Goal: Task Accomplishment & Management: Use online tool/utility

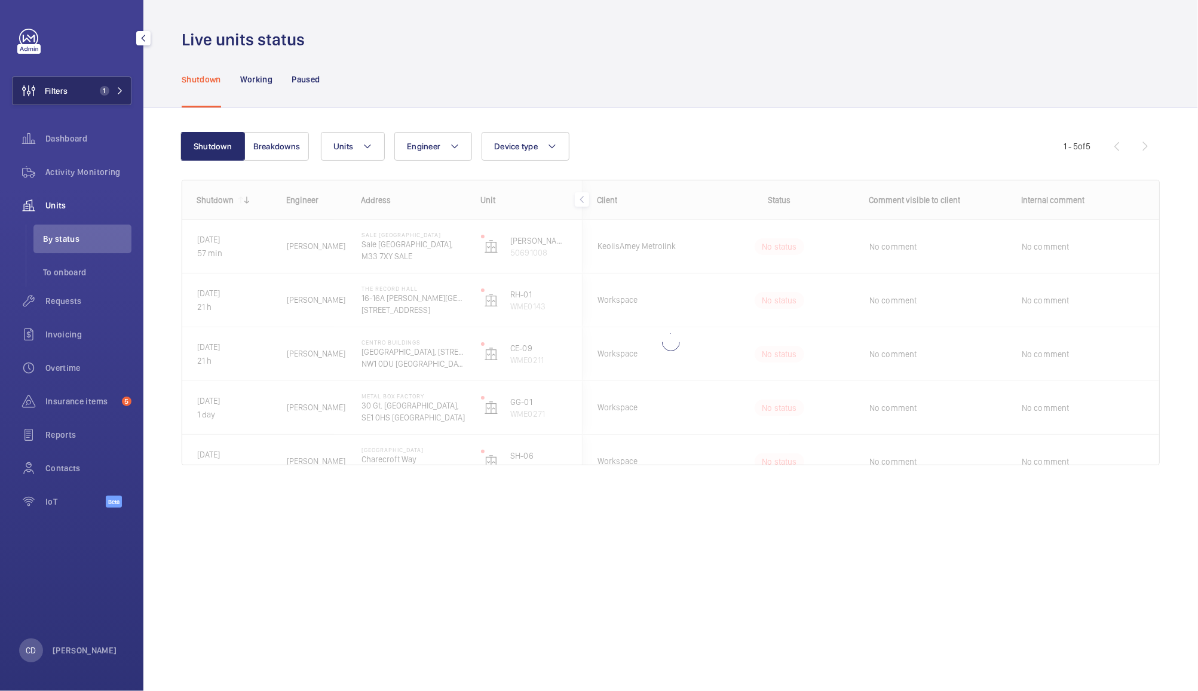
click at [105, 93] on span "1" at bounding box center [105, 91] width 10 height 10
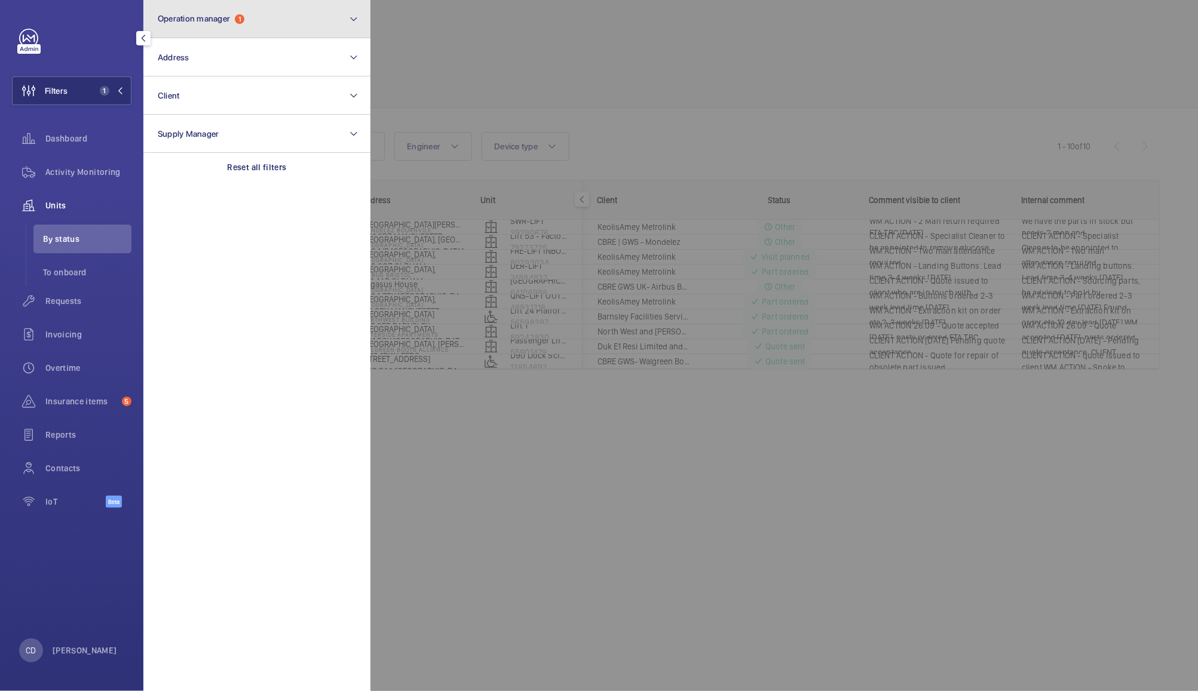
click at [308, 24] on button "Operation manager 1" at bounding box center [256, 19] width 227 height 38
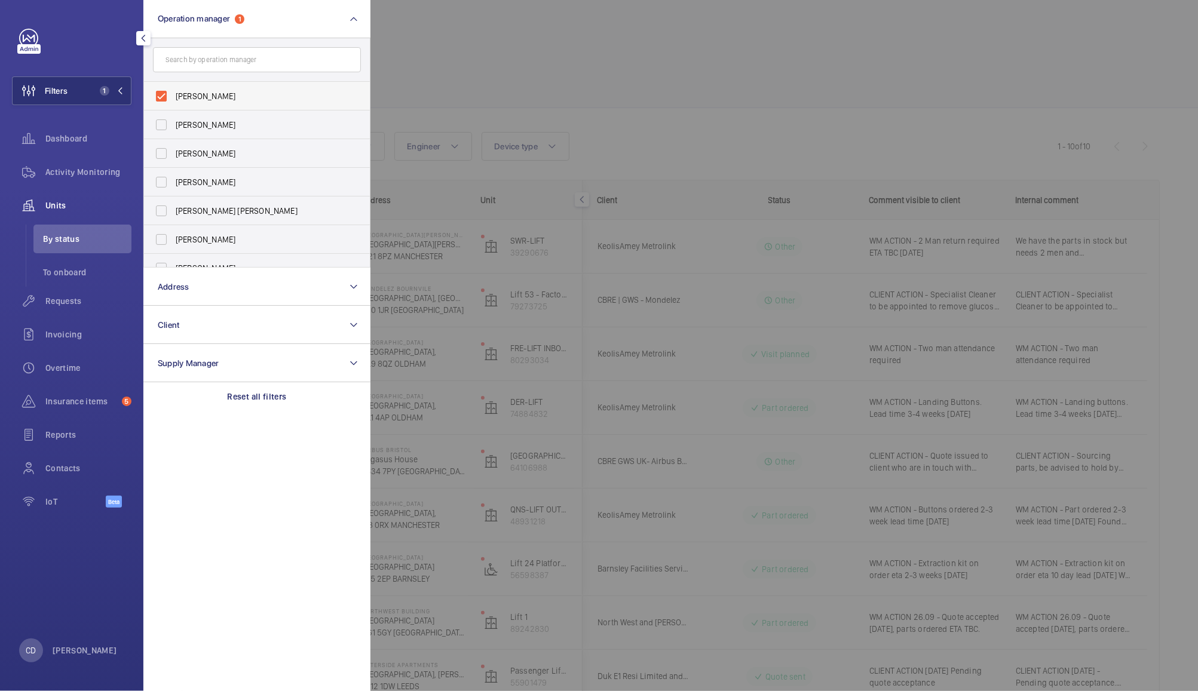
click at [209, 97] on span "[PERSON_NAME]" at bounding box center [258, 96] width 164 height 12
click at [173, 97] on input "[PERSON_NAME]" at bounding box center [161, 96] width 24 height 24
checkbox input "false"
click at [480, 39] on div at bounding box center [969, 345] width 1198 height 691
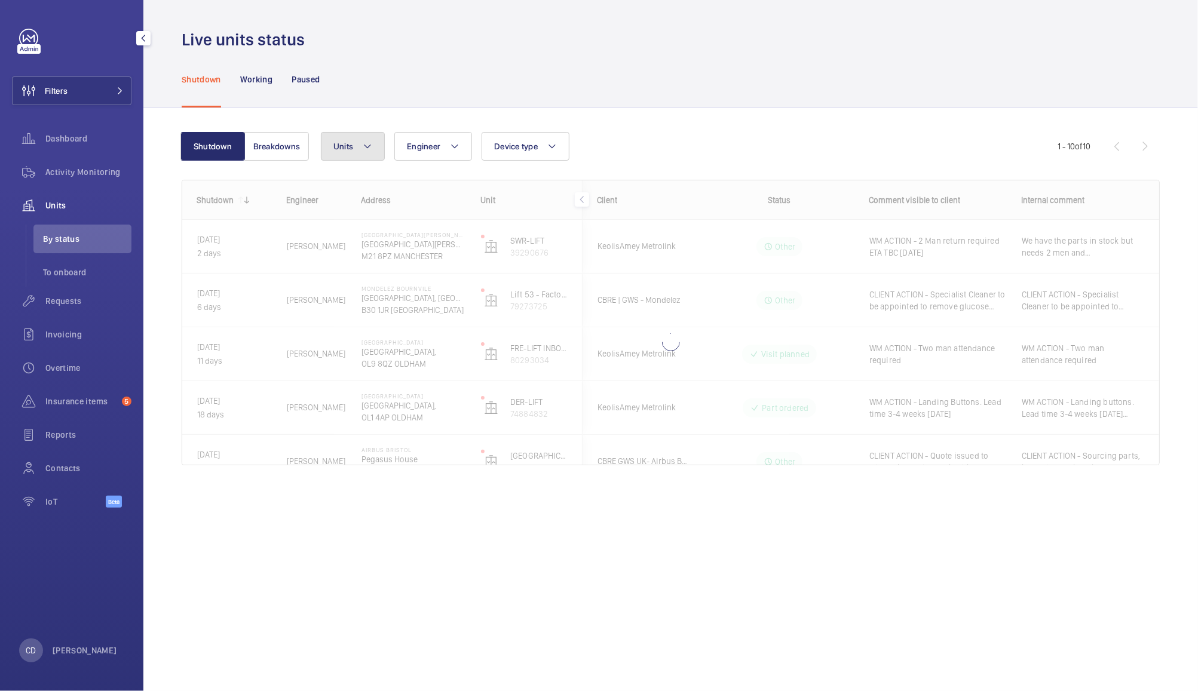
click at [348, 134] on button "Units" at bounding box center [353, 146] width 64 height 29
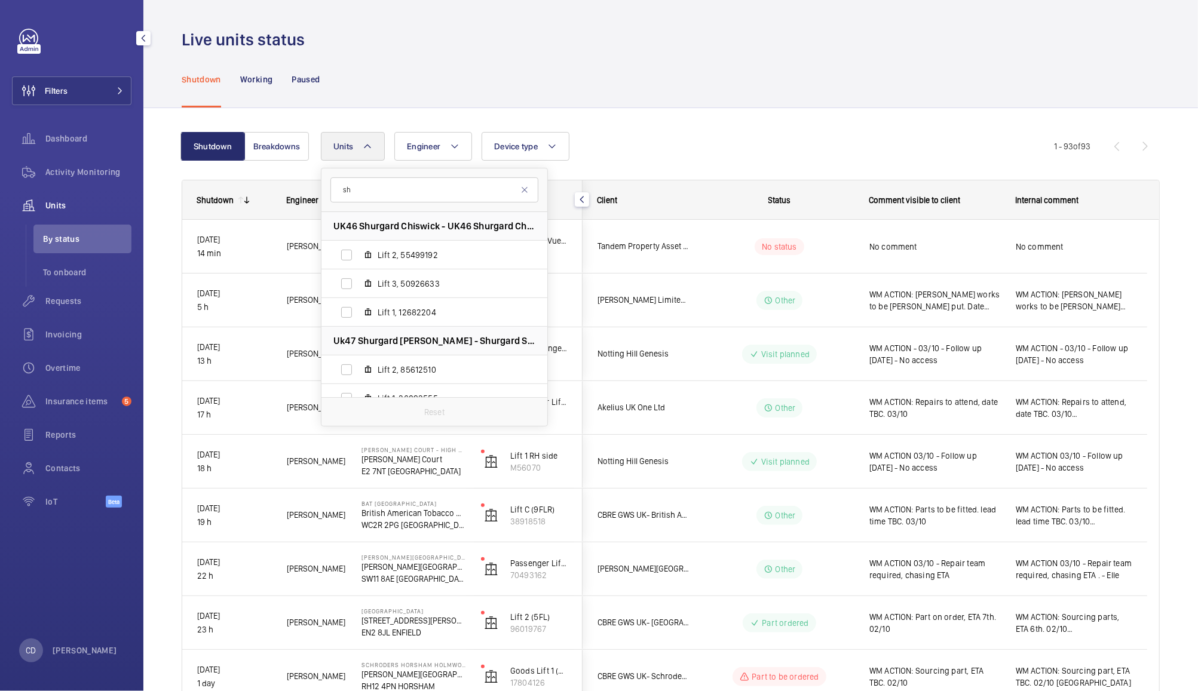
type input "s"
type input "[GEOGRAPHIC_DATA]"
click at [345, 258] on input "Lift 1, 58315508" at bounding box center [347, 255] width 24 height 24
checkbox input "true"
click at [344, 287] on input "Lift 3, 76050354" at bounding box center [347, 284] width 24 height 24
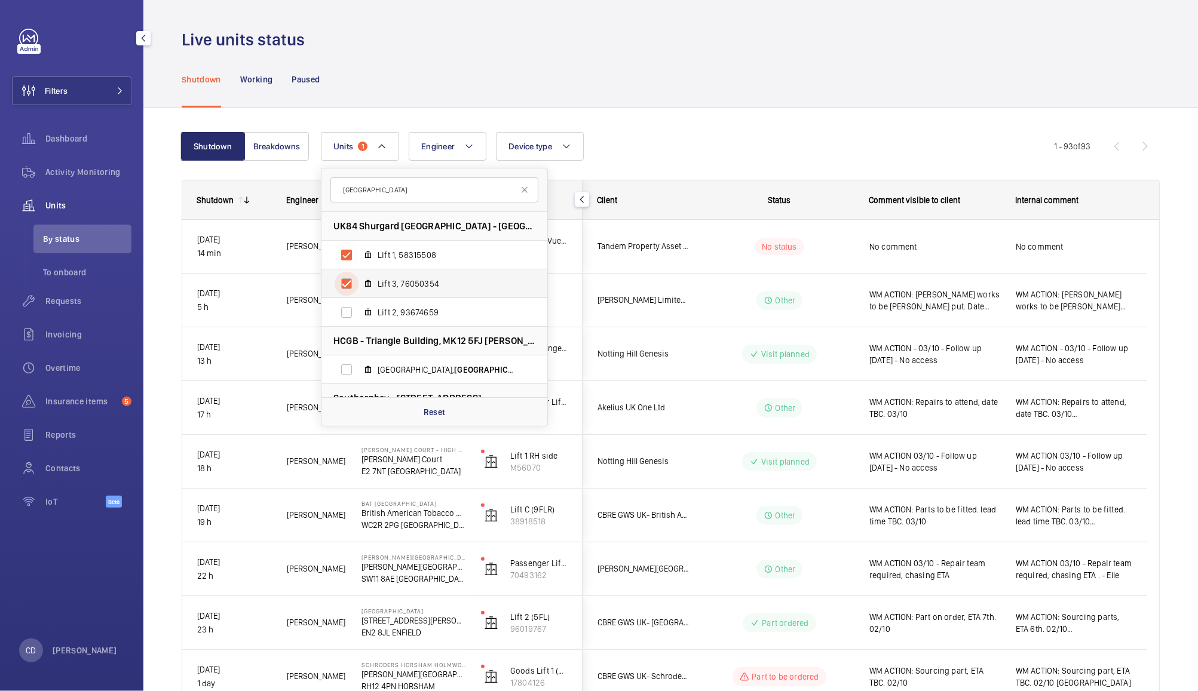
checkbox input "true"
click at [342, 317] on input "Lift 2, 93674659" at bounding box center [347, 313] width 24 height 24
checkbox input "true"
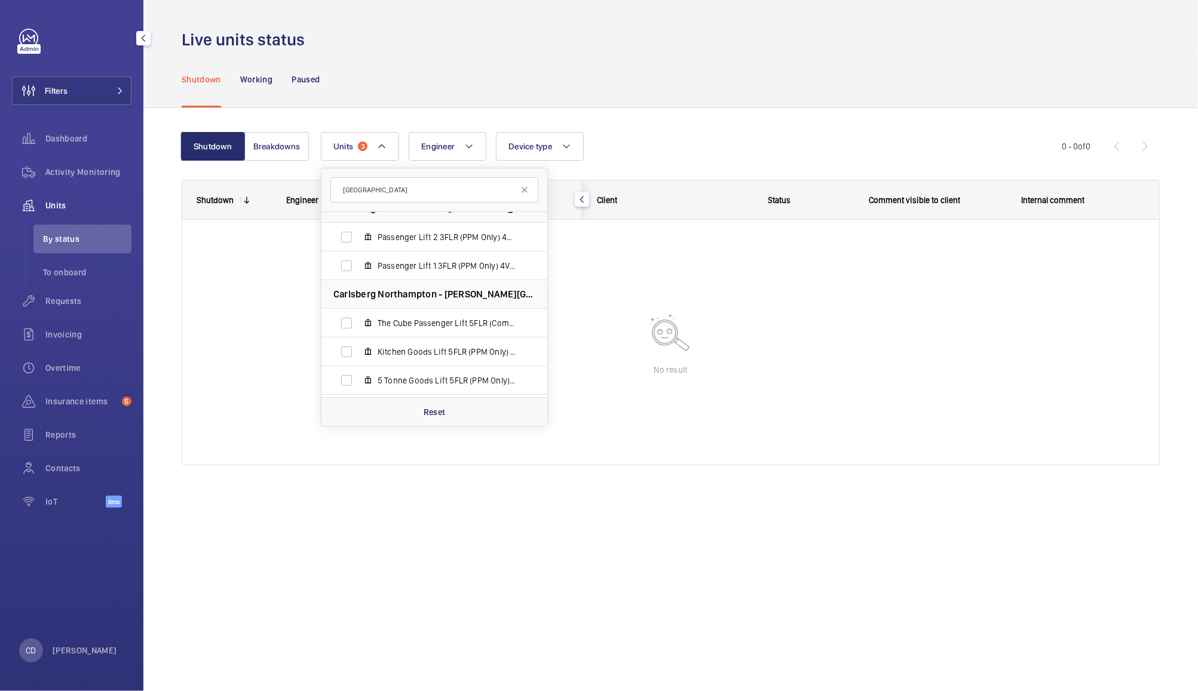
scroll to position [909, 0]
click at [91, 168] on span "Activity Monitoring" at bounding box center [88, 172] width 86 height 12
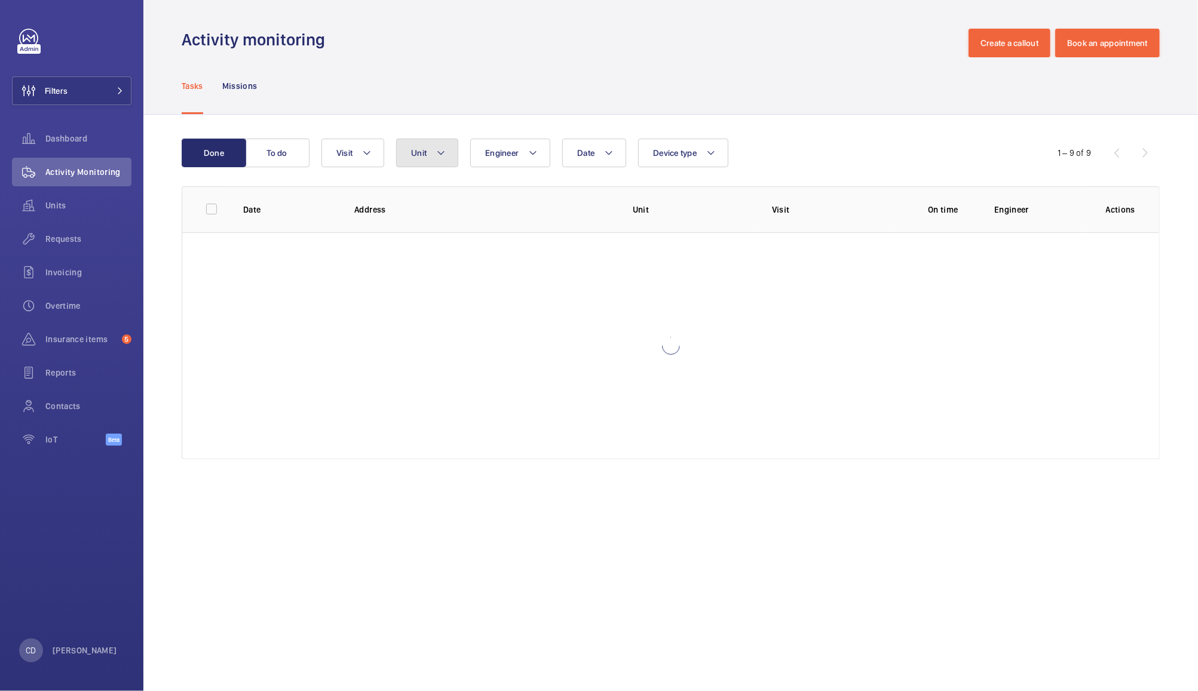
click at [429, 141] on button "Unit" at bounding box center [427, 153] width 62 height 29
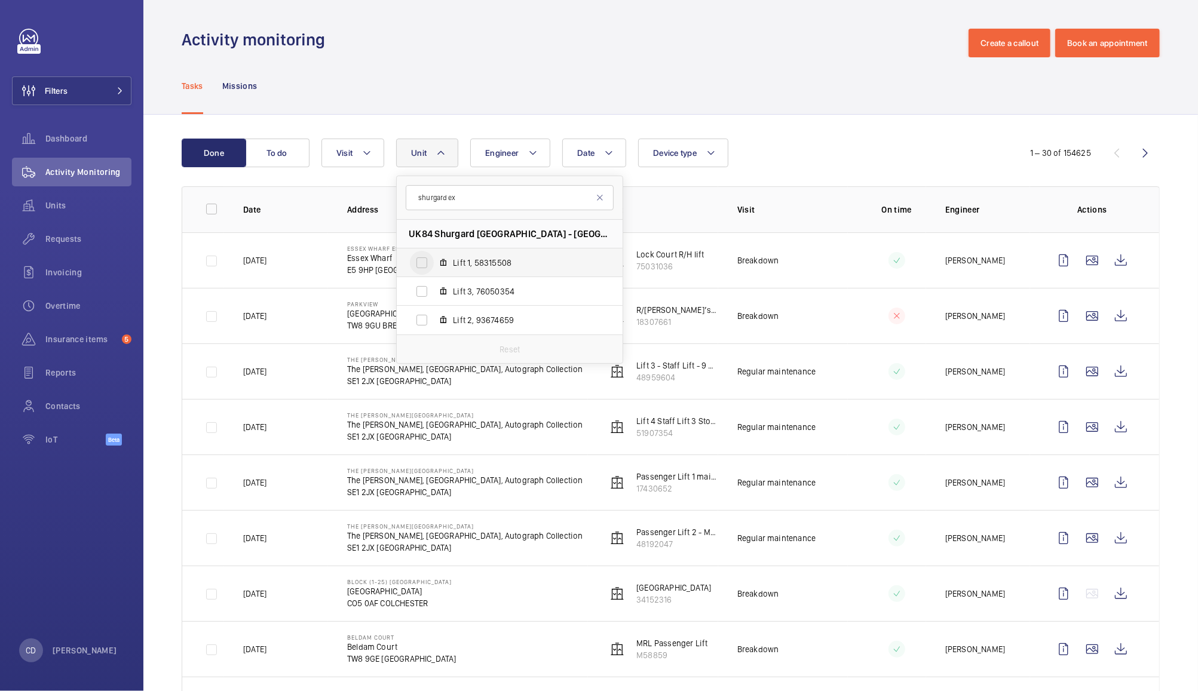
type input "shurgard ex"
click at [425, 264] on input "Lift 1, 58315508" at bounding box center [422, 263] width 24 height 24
checkbox input "true"
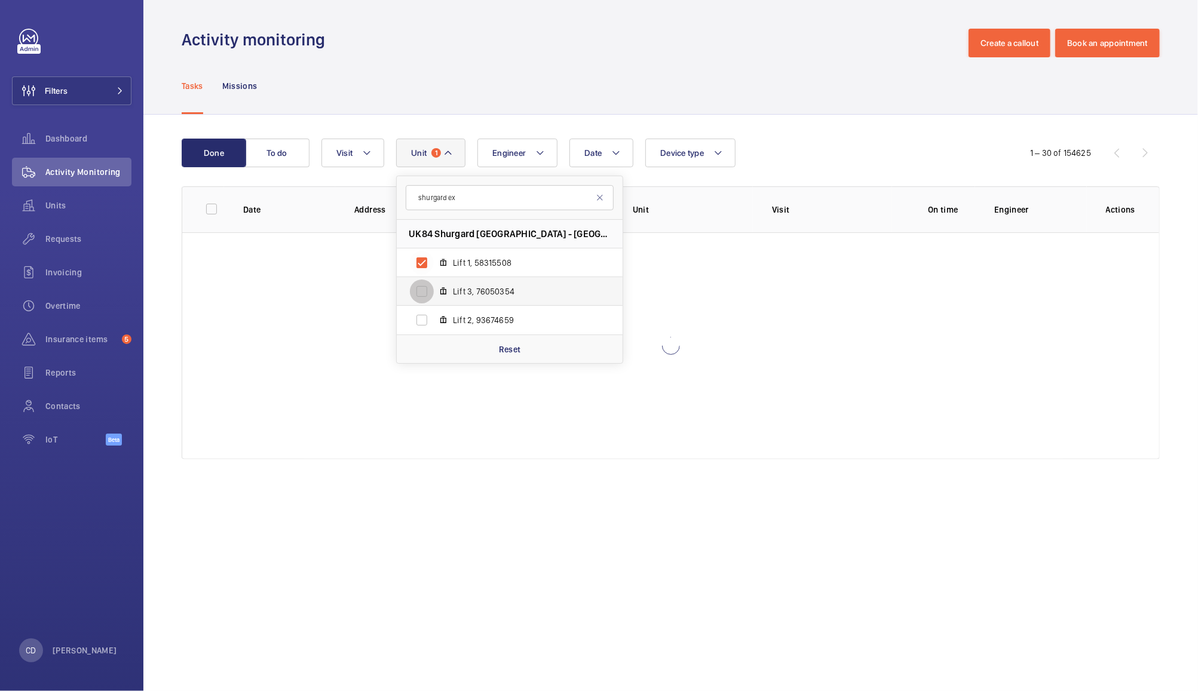
click at [421, 296] on input "Lift 3, 76050354" at bounding box center [422, 292] width 24 height 24
checkbox input "true"
click at [421, 327] on input "Lift 2, 93674659" at bounding box center [422, 320] width 24 height 24
checkbox input "true"
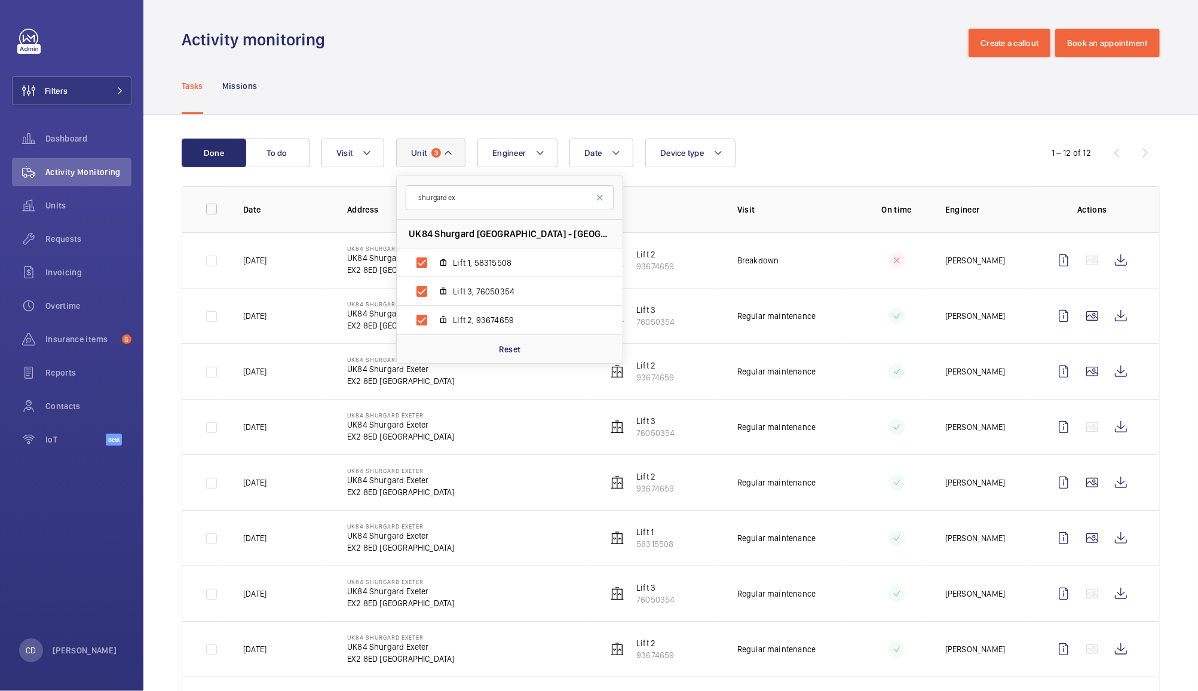
click at [795, 95] on div "Tasks Missions" at bounding box center [671, 85] width 978 height 57
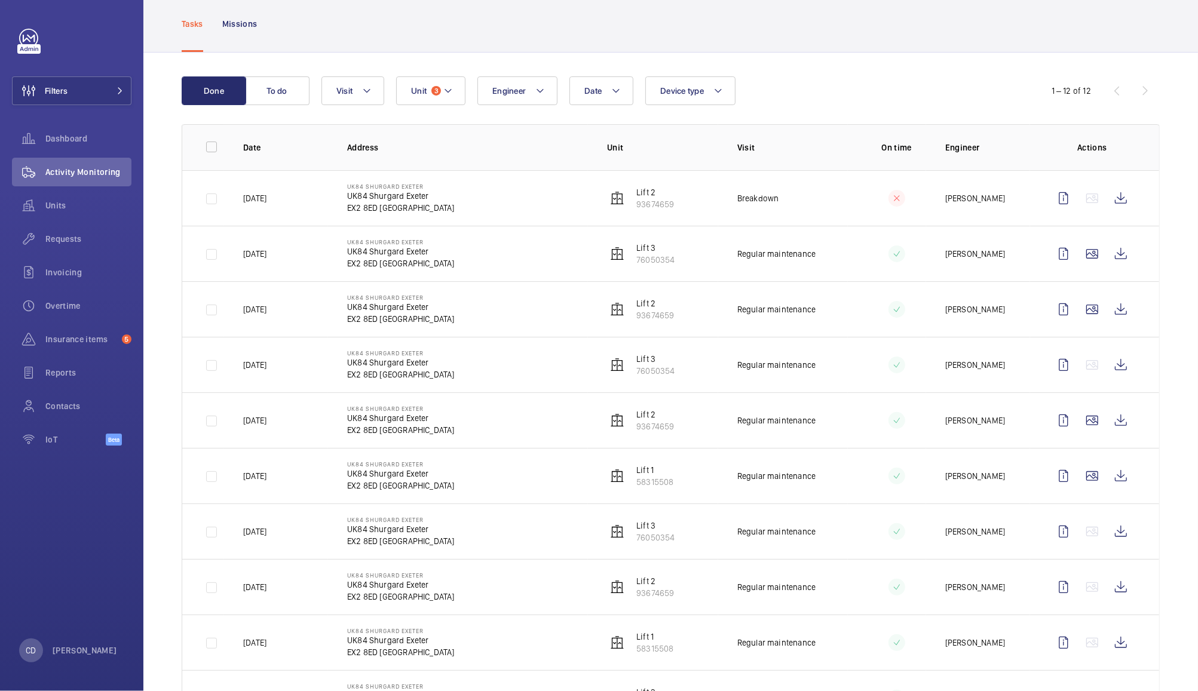
scroll to position [57, 0]
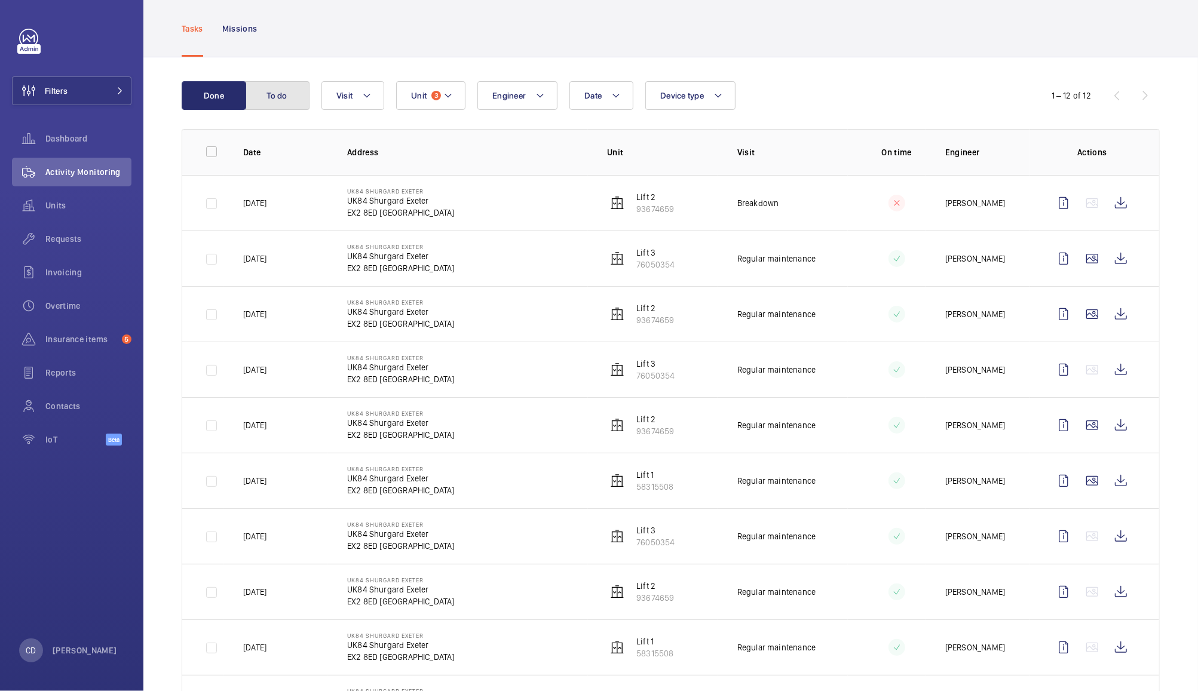
click at [289, 86] on button "To do" at bounding box center [277, 95] width 65 height 29
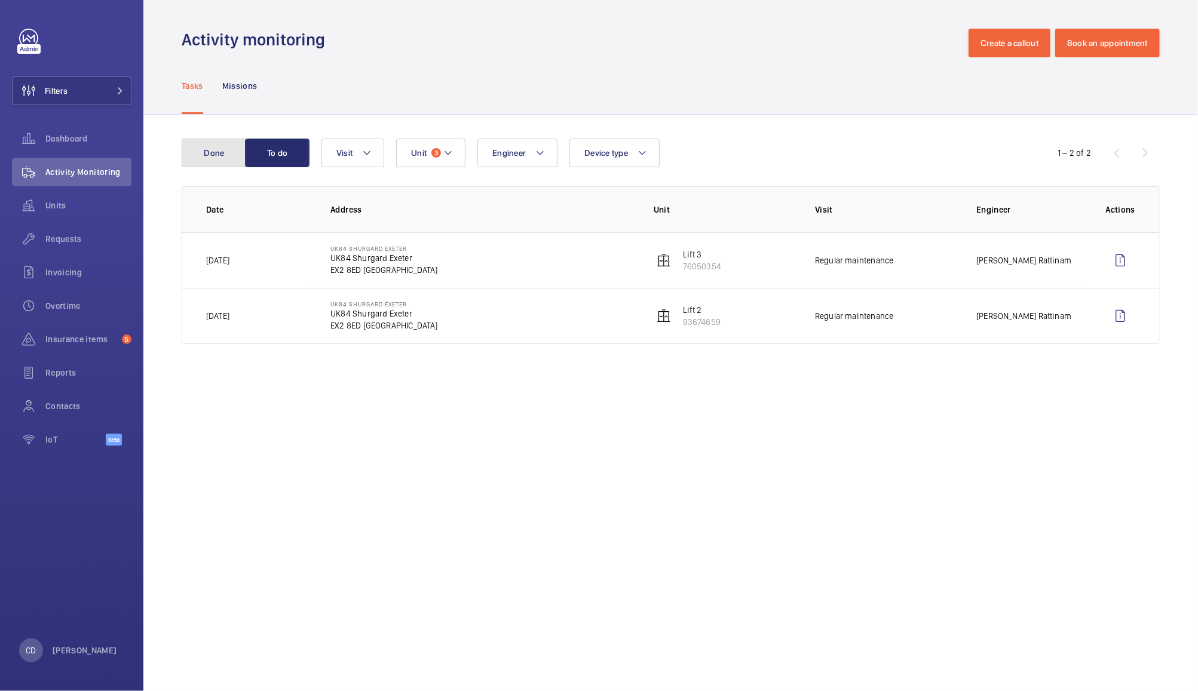
click at [222, 145] on button "Done" at bounding box center [214, 153] width 65 height 29
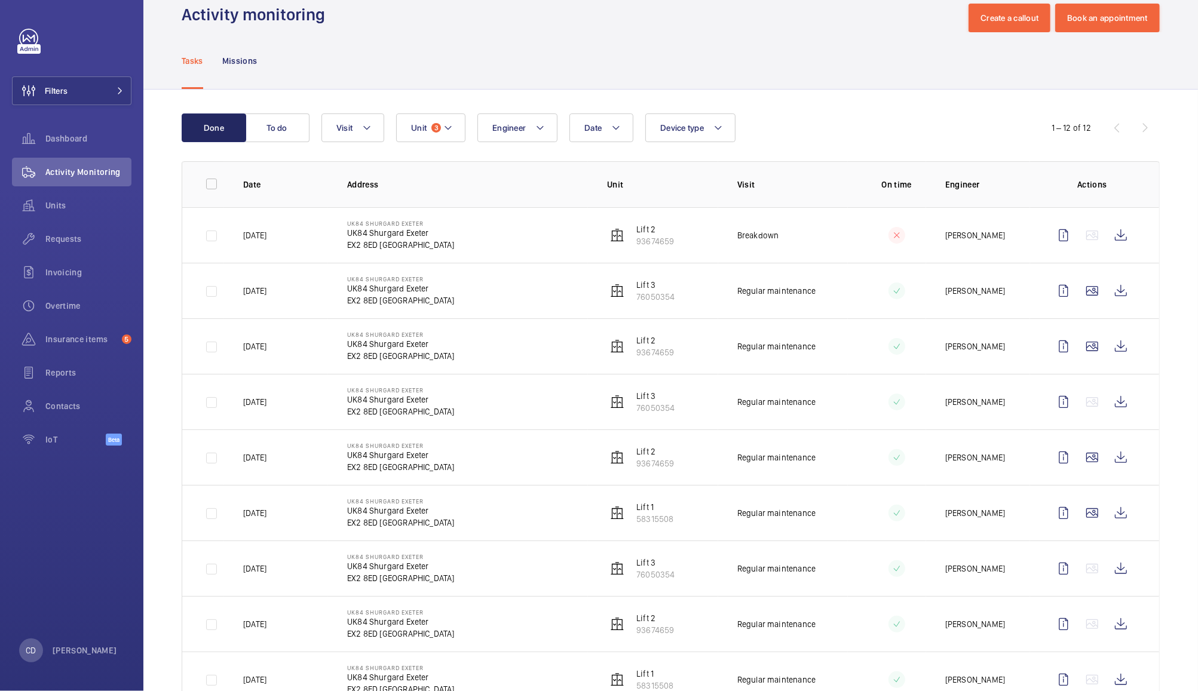
scroll to position [13, 0]
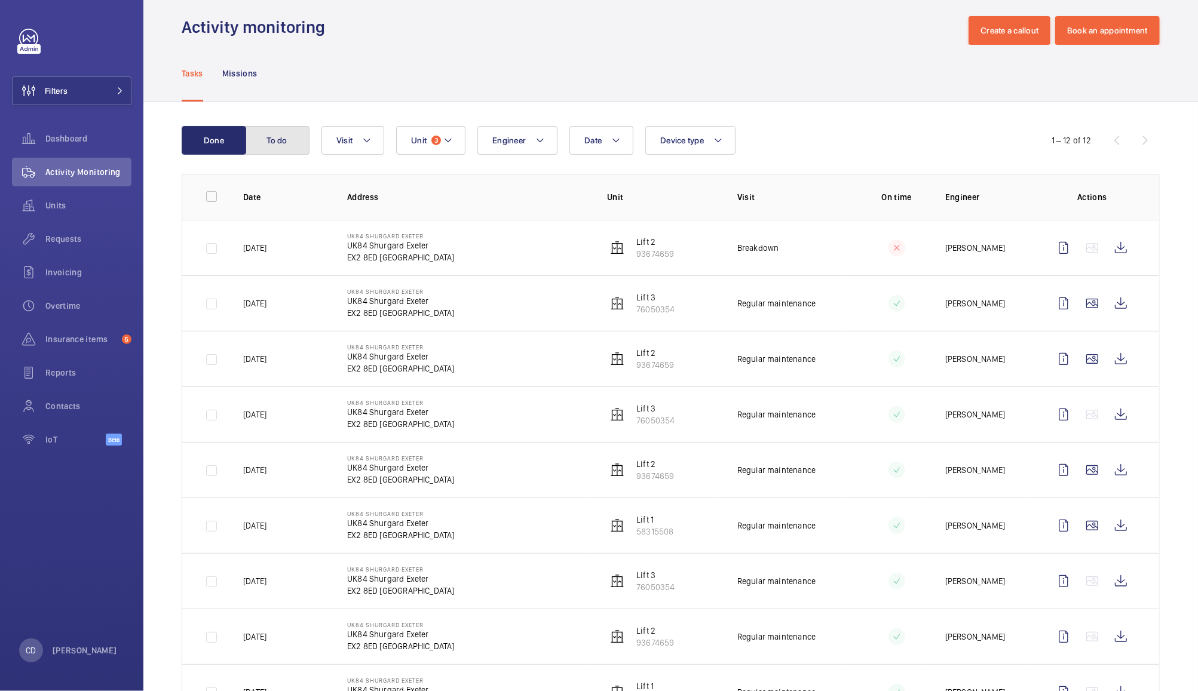
click at [272, 142] on button "To do" at bounding box center [277, 140] width 65 height 29
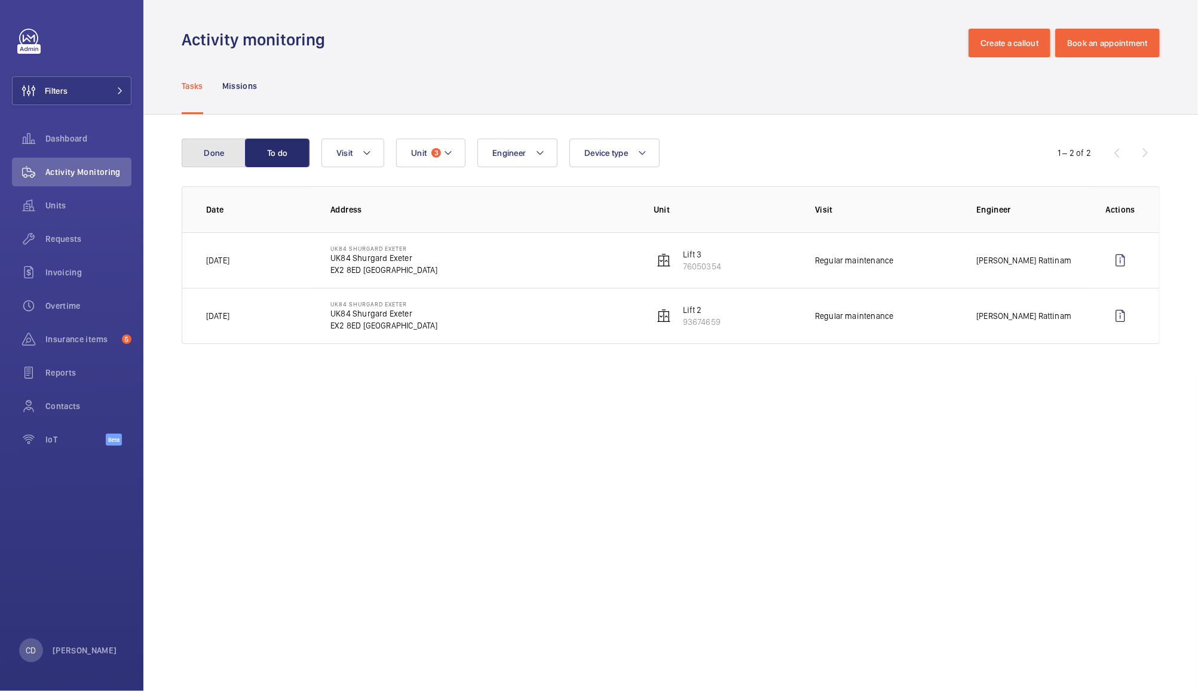
click at [206, 157] on button "Done" at bounding box center [214, 153] width 65 height 29
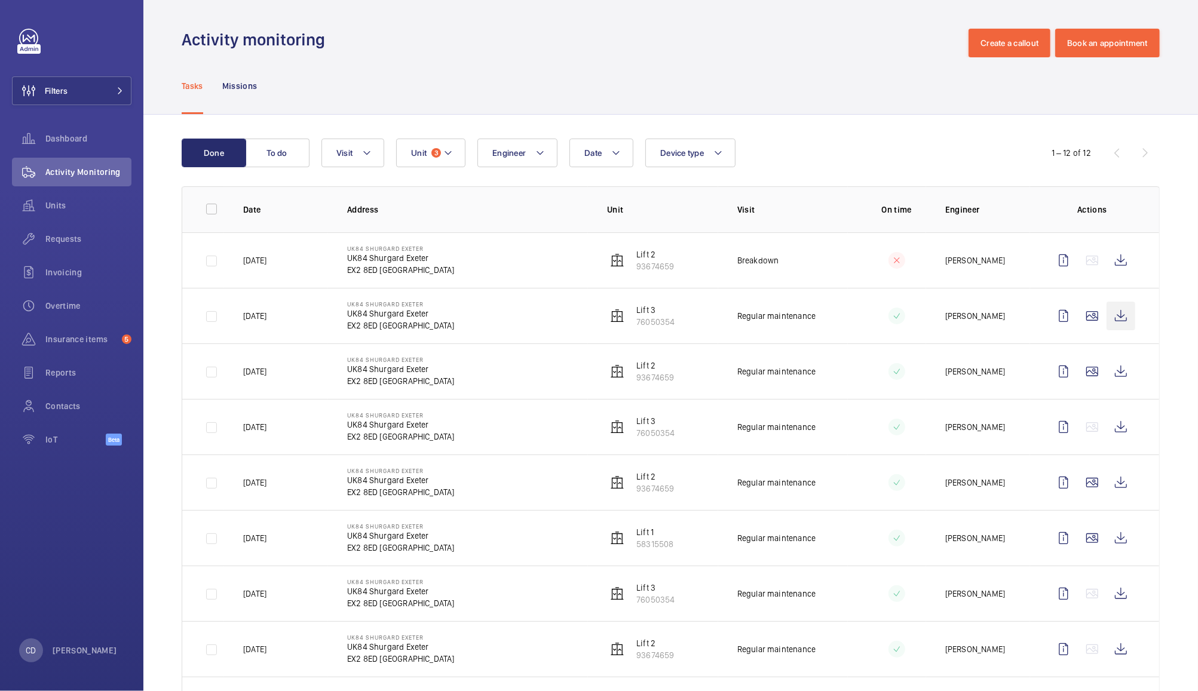
click at [1107, 314] on wm-front-icon-button at bounding box center [1121, 316] width 29 height 29
click at [1107, 371] on wm-front-icon-button at bounding box center [1121, 371] width 29 height 29
click at [1082, 321] on wm-front-icon-button at bounding box center [1092, 316] width 29 height 29
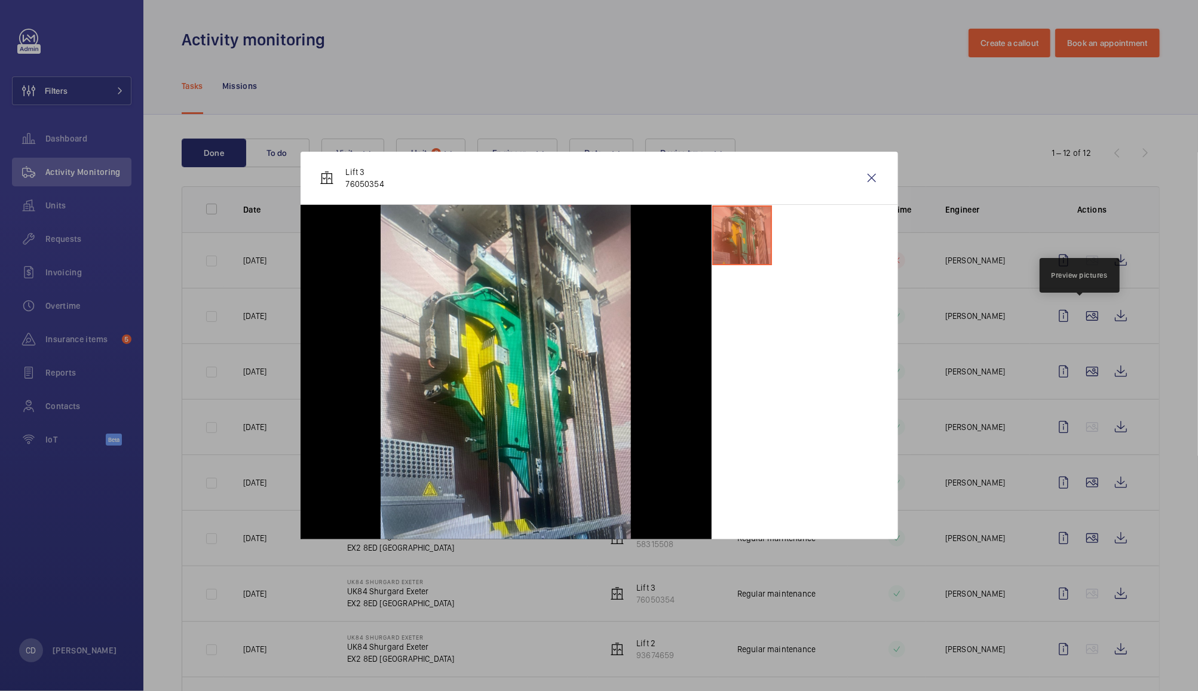
click at [1082, 371] on div at bounding box center [599, 345] width 1198 height 691
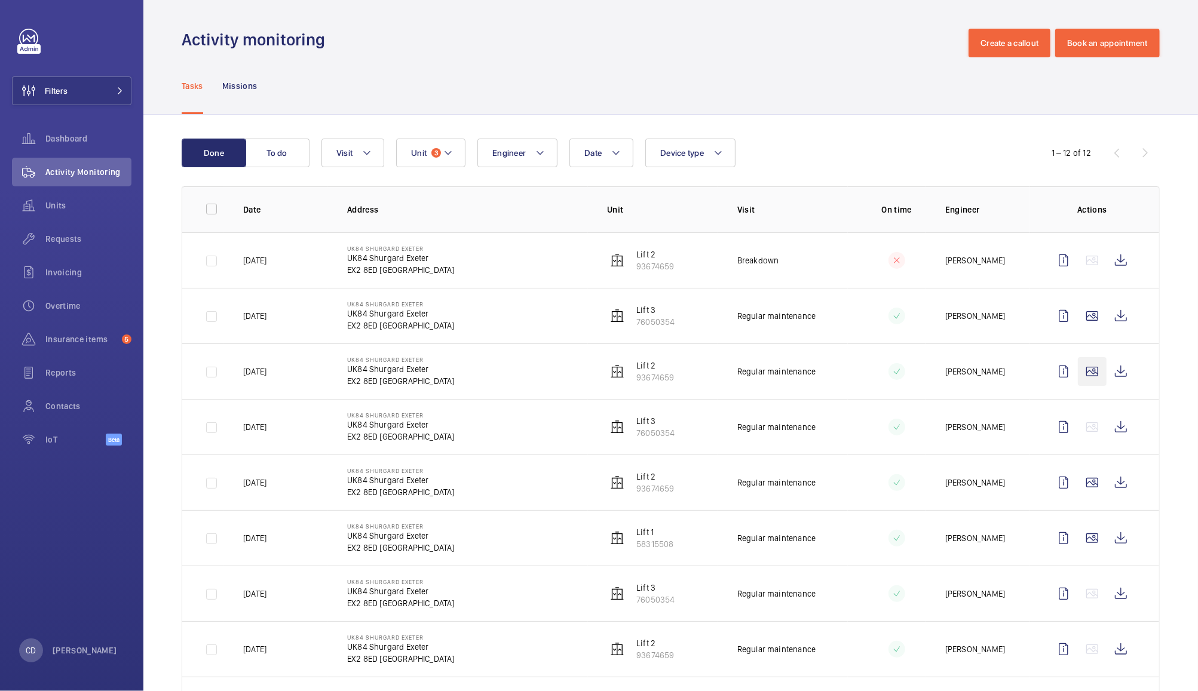
click at [1083, 375] on wm-front-icon-button at bounding box center [1092, 371] width 29 height 29
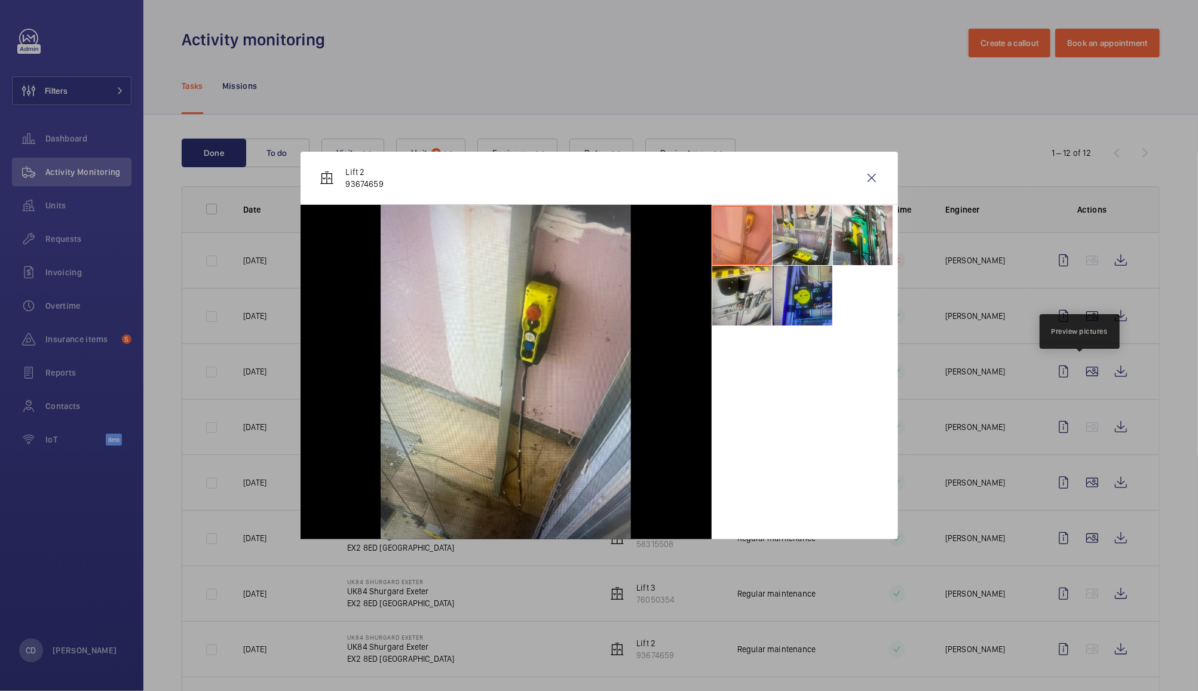
click at [805, 297] on li at bounding box center [803, 296] width 60 height 60
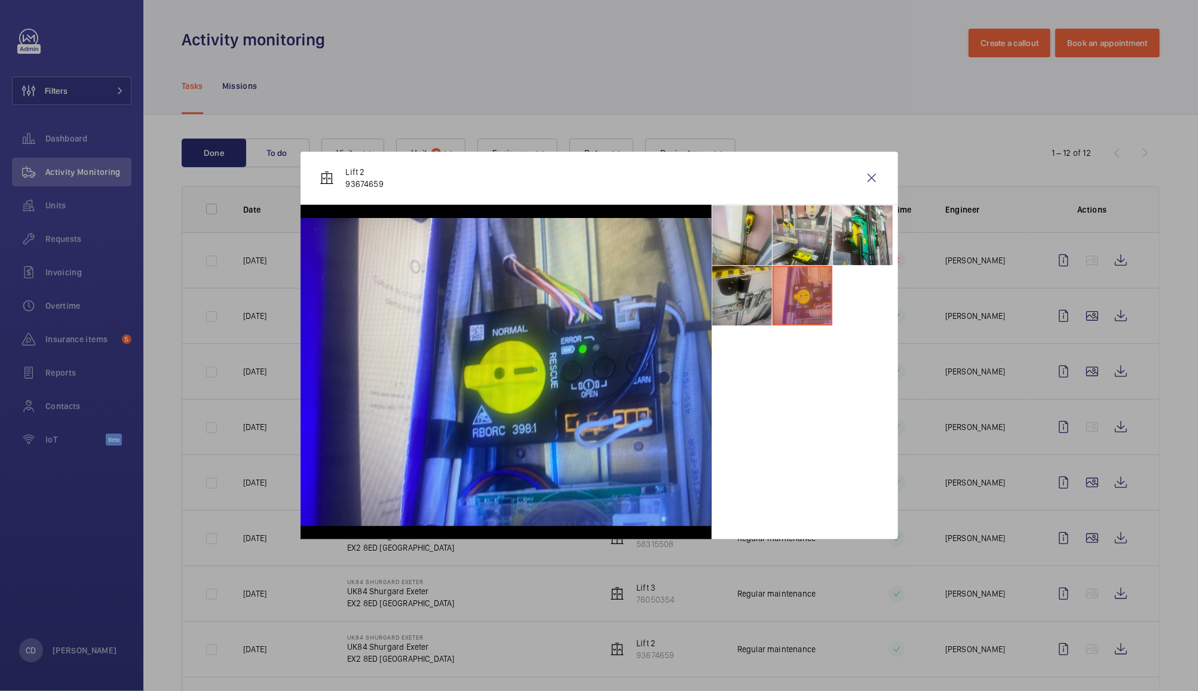
click at [752, 307] on li at bounding box center [742, 296] width 60 height 60
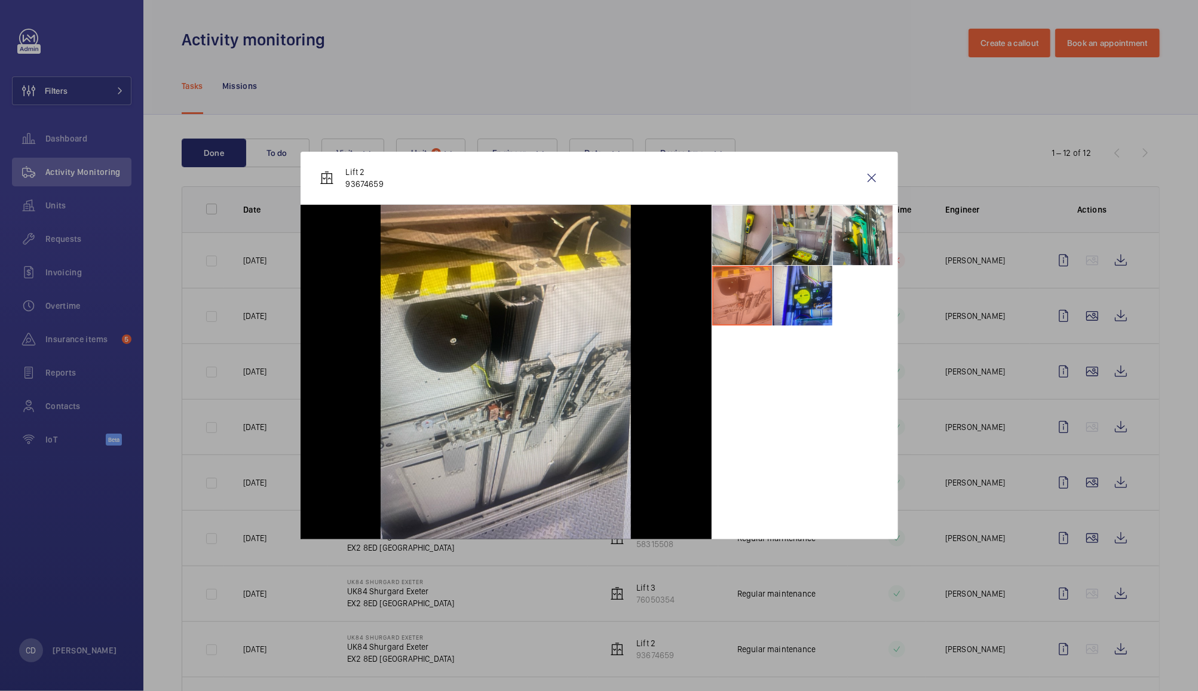
click at [801, 226] on li at bounding box center [803, 236] width 60 height 60
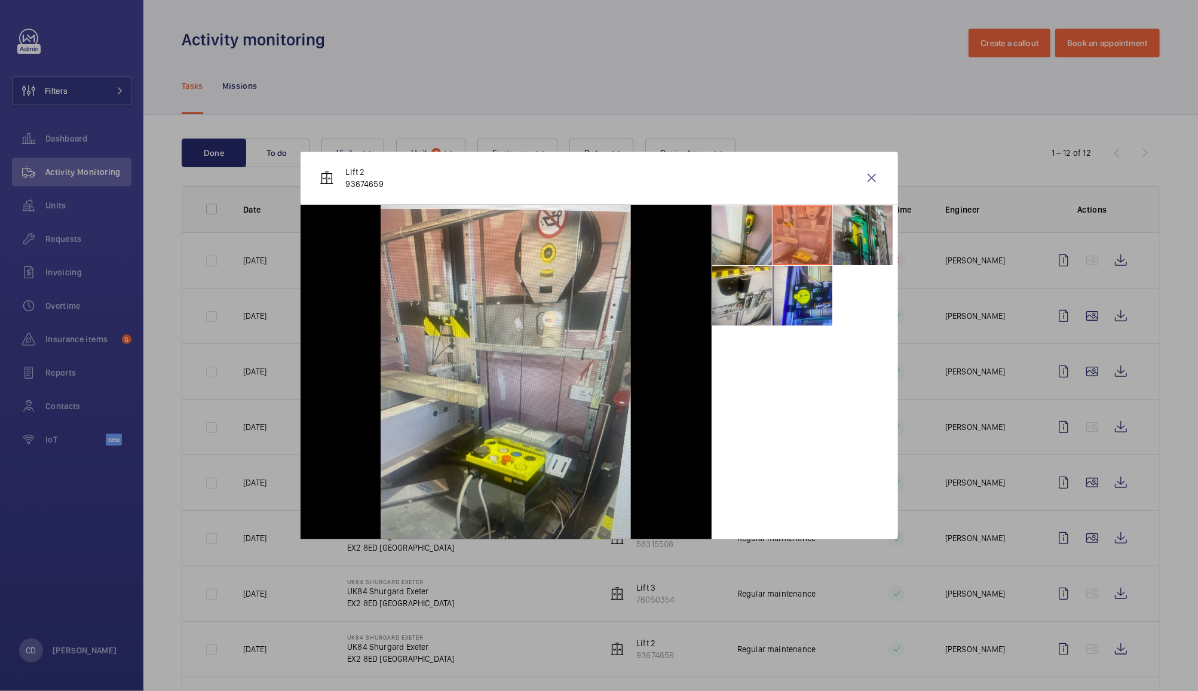
click at [853, 224] on li at bounding box center [863, 236] width 60 height 60
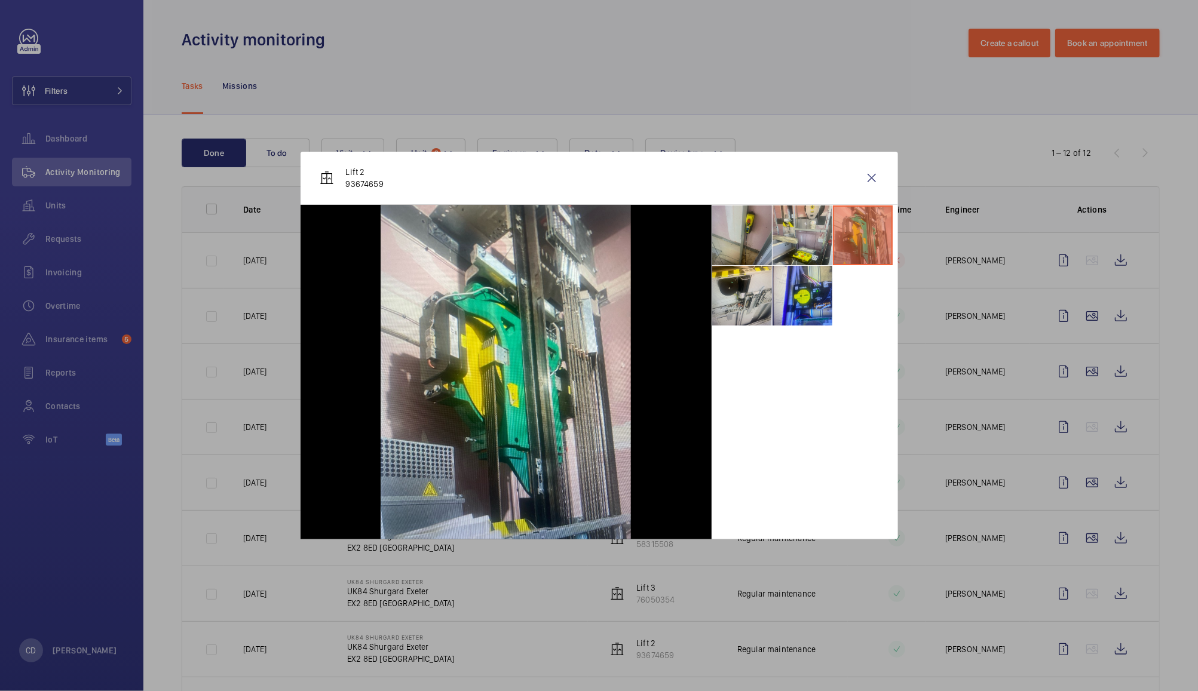
click at [746, 232] on li at bounding box center [742, 236] width 60 height 60
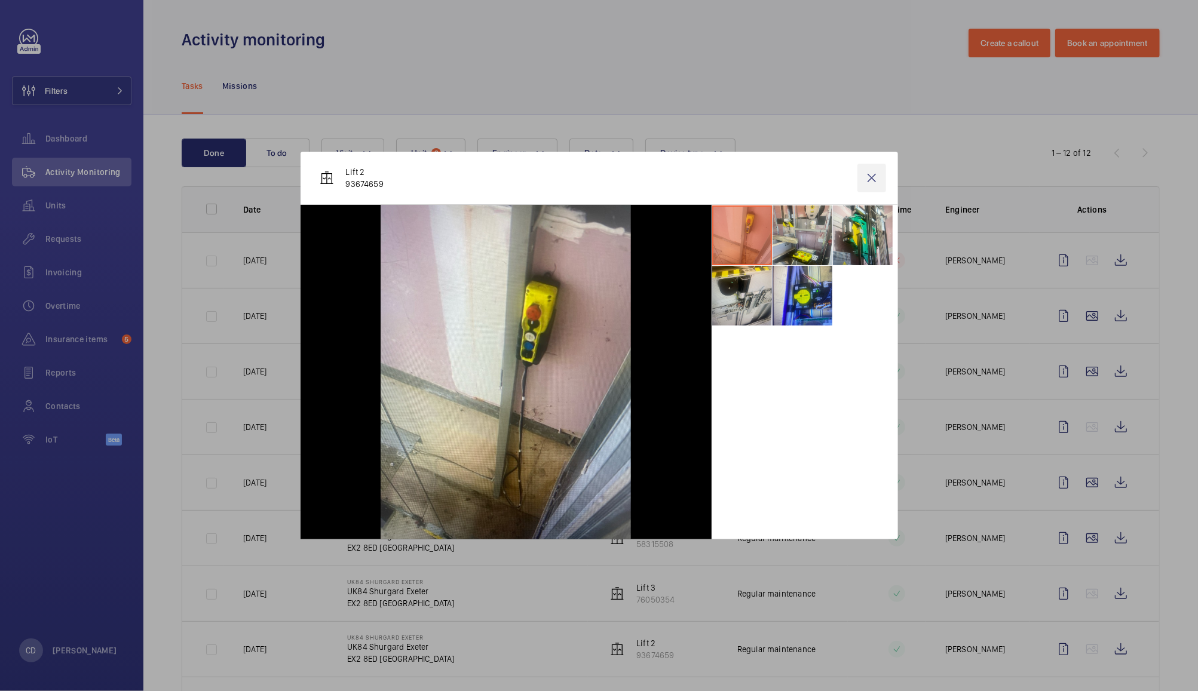
click at [878, 174] on wm-front-icon-button at bounding box center [871, 178] width 29 height 29
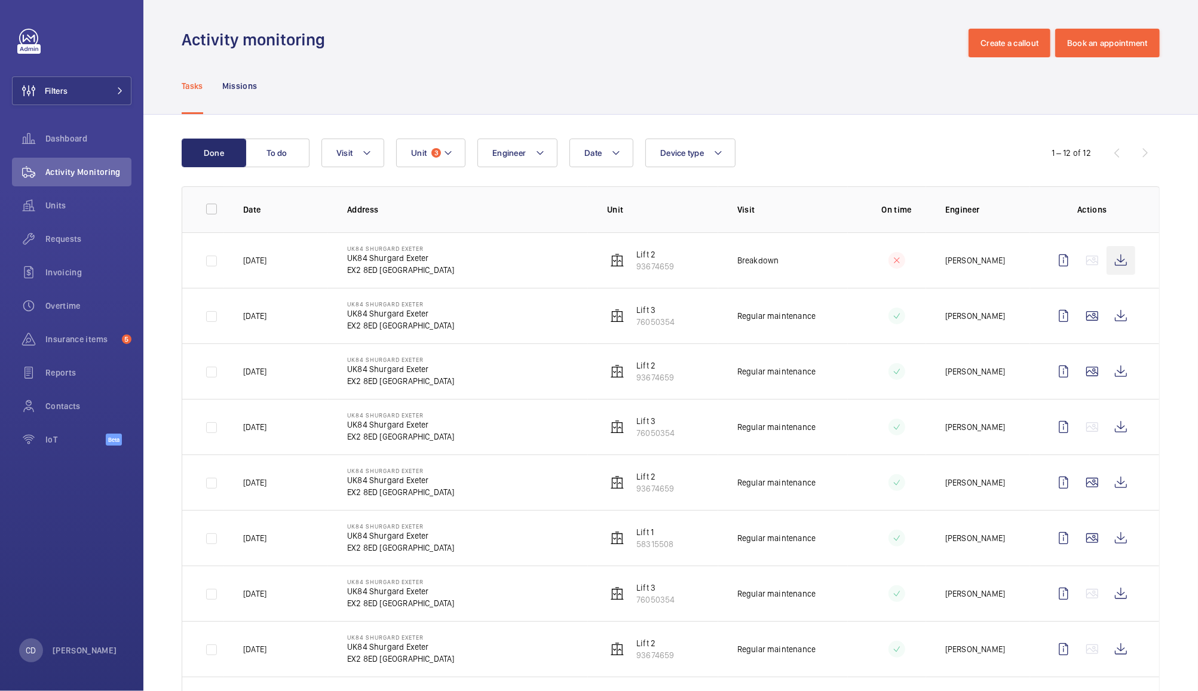
click at [1111, 264] on wm-front-icon-button at bounding box center [1121, 260] width 29 height 29
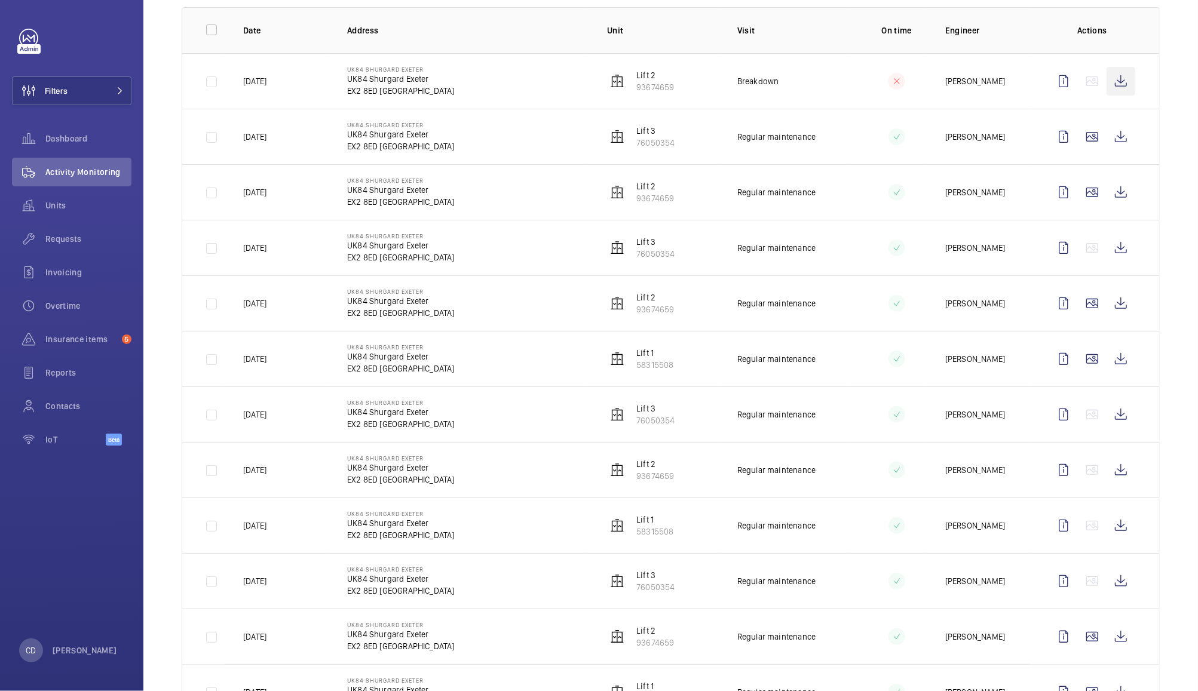
scroll to position [180, 0]
click at [1114, 529] on wm-front-icon-button at bounding box center [1121, 524] width 29 height 29
click at [1111, 364] on wm-front-icon-button at bounding box center [1121, 358] width 29 height 29
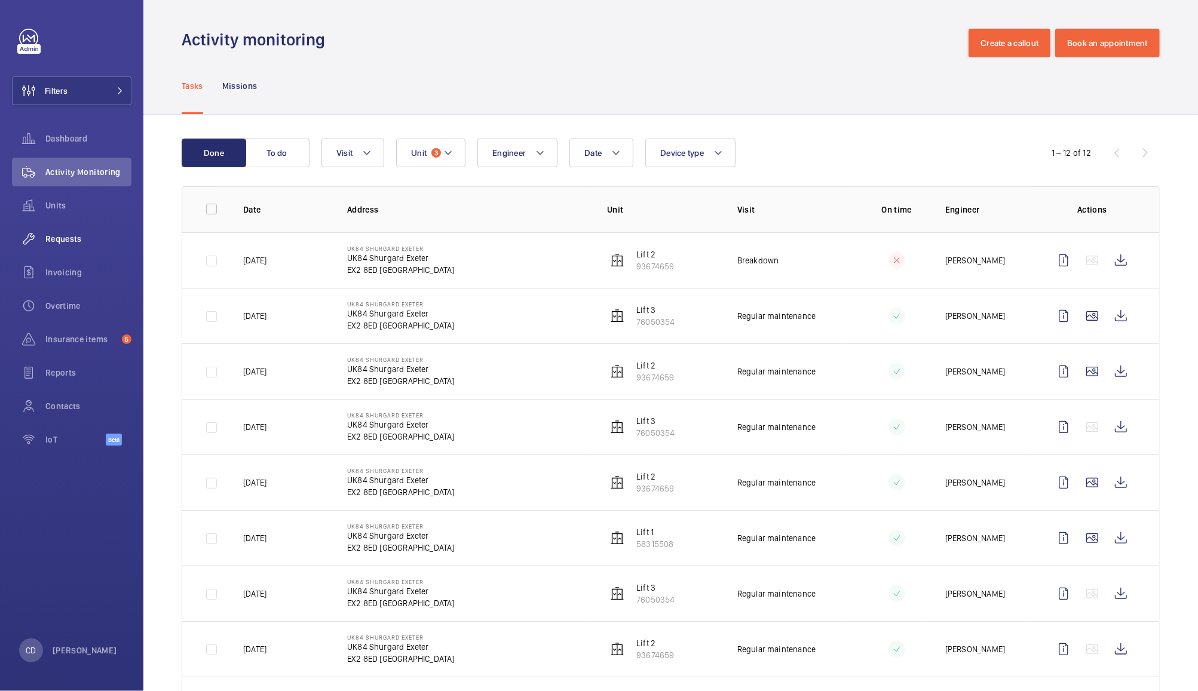
click at [58, 242] on span "Requests" at bounding box center [88, 239] width 86 height 12
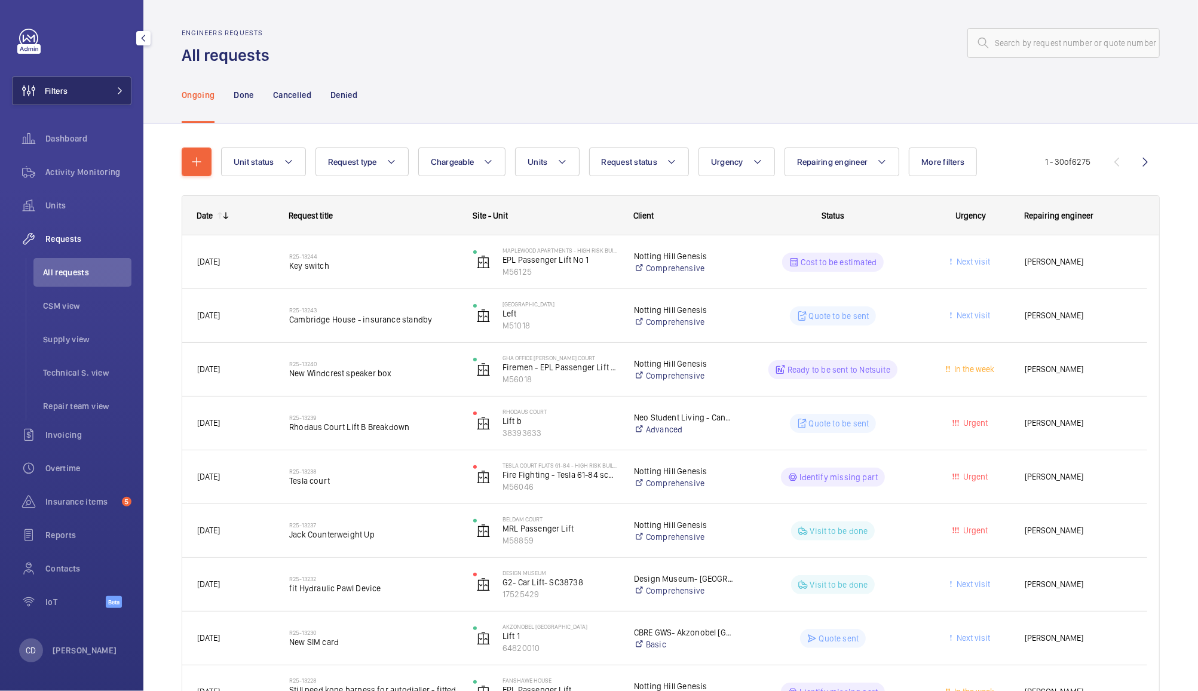
click at [112, 88] on span at bounding box center [116, 90] width 14 height 7
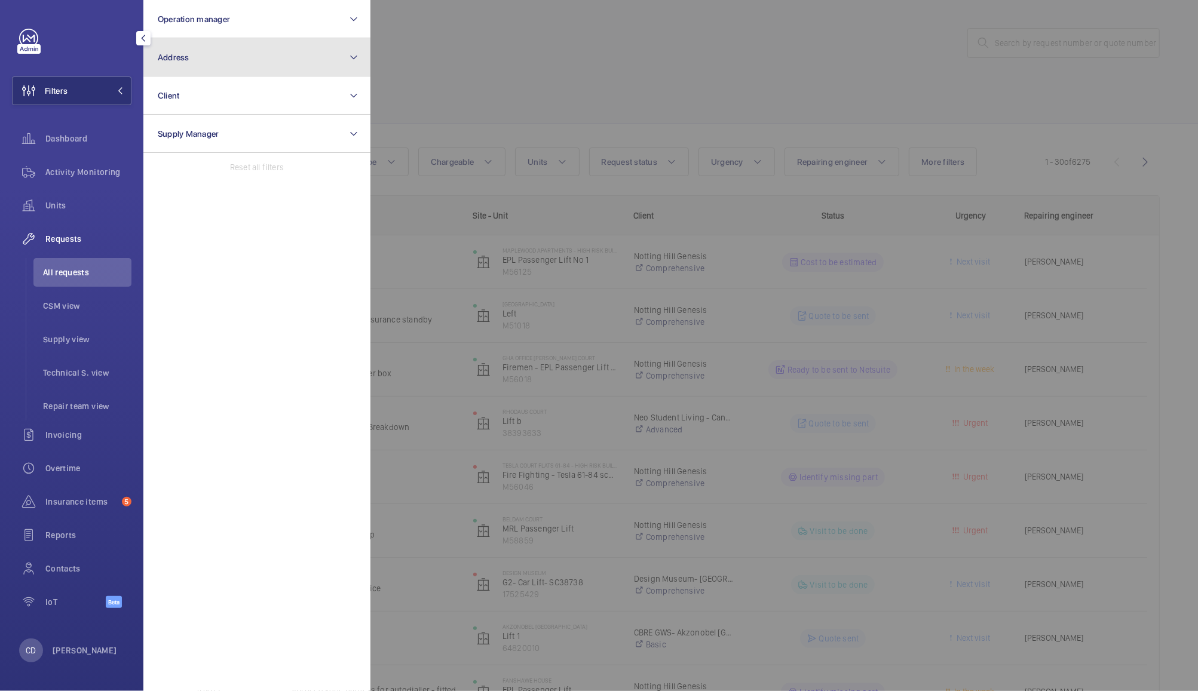
click at [256, 60] on button "Address" at bounding box center [256, 57] width 227 height 38
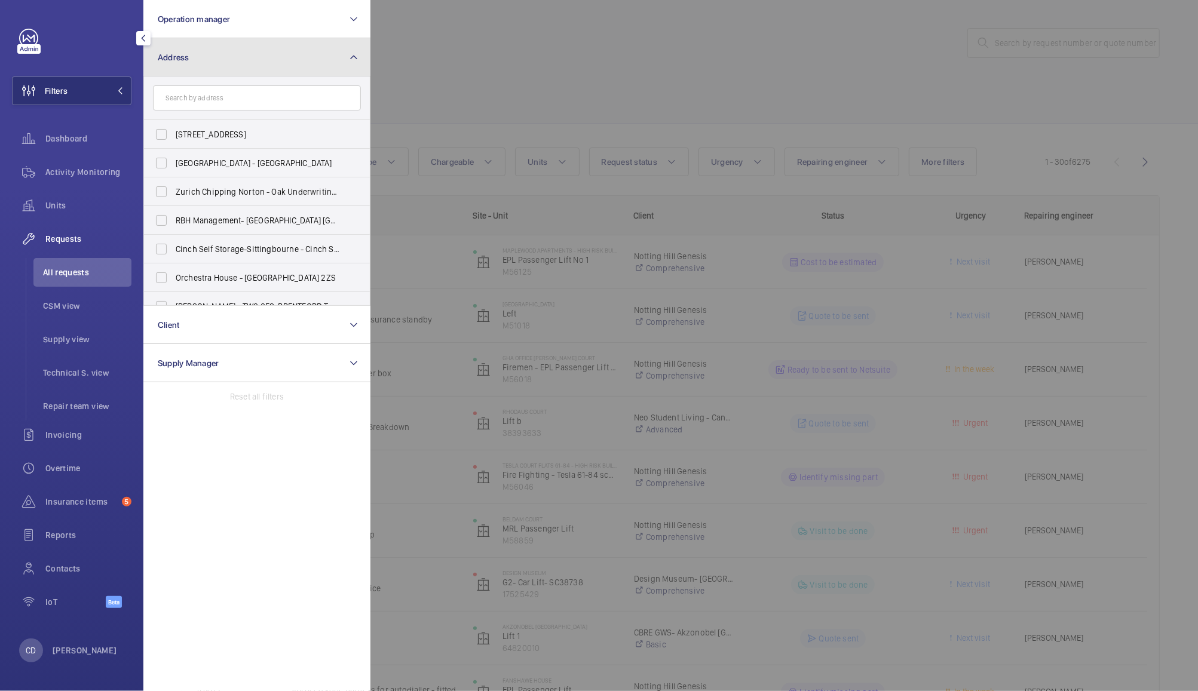
click at [289, 62] on button "Address" at bounding box center [256, 57] width 227 height 38
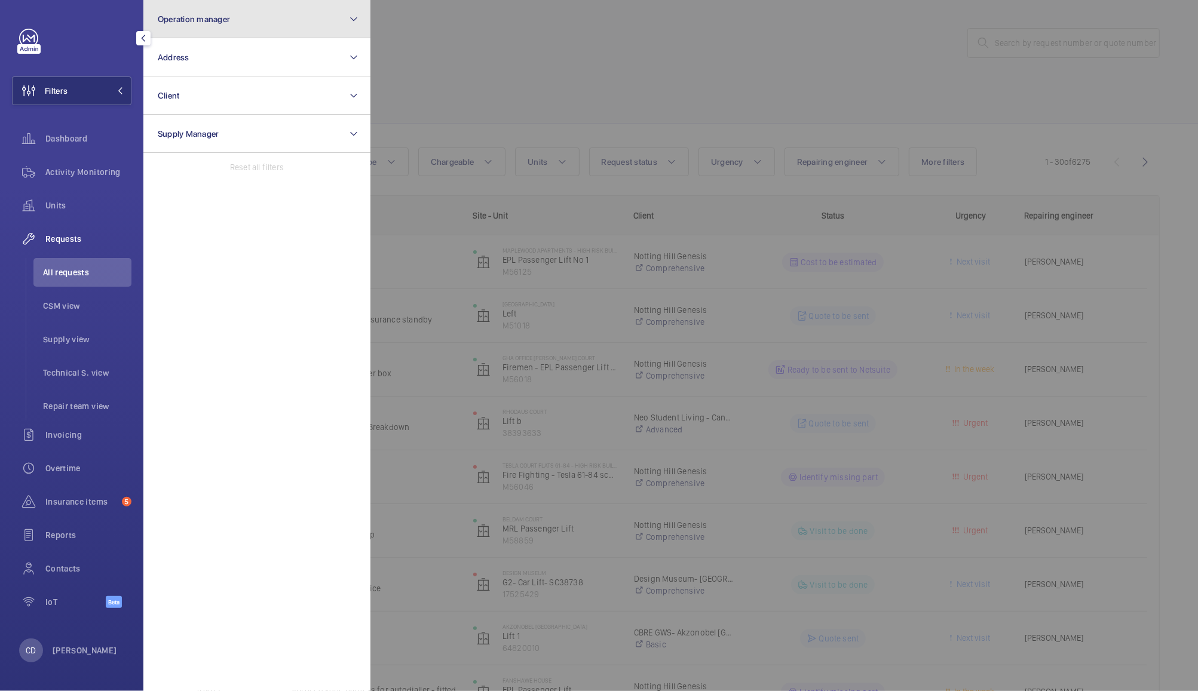
click at [301, 9] on button "Operation manager" at bounding box center [256, 19] width 227 height 38
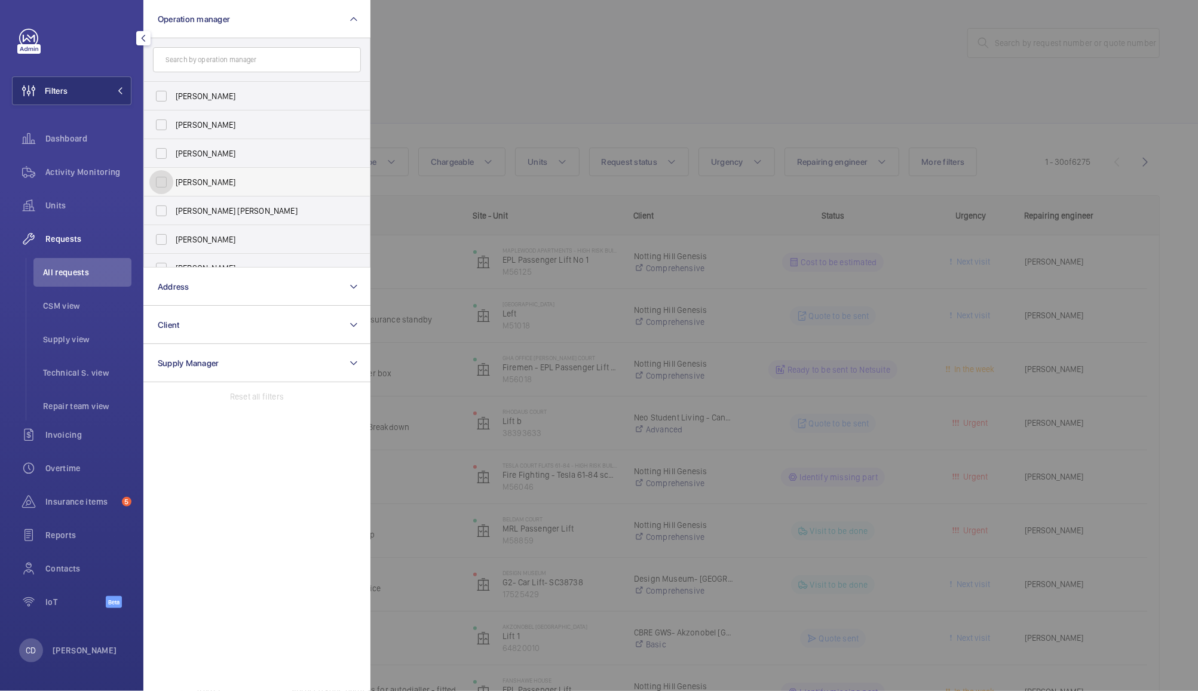
click at [171, 179] on input "[PERSON_NAME]" at bounding box center [161, 182] width 24 height 24
checkbox input "true"
click at [527, 93] on div at bounding box center [969, 345] width 1198 height 691
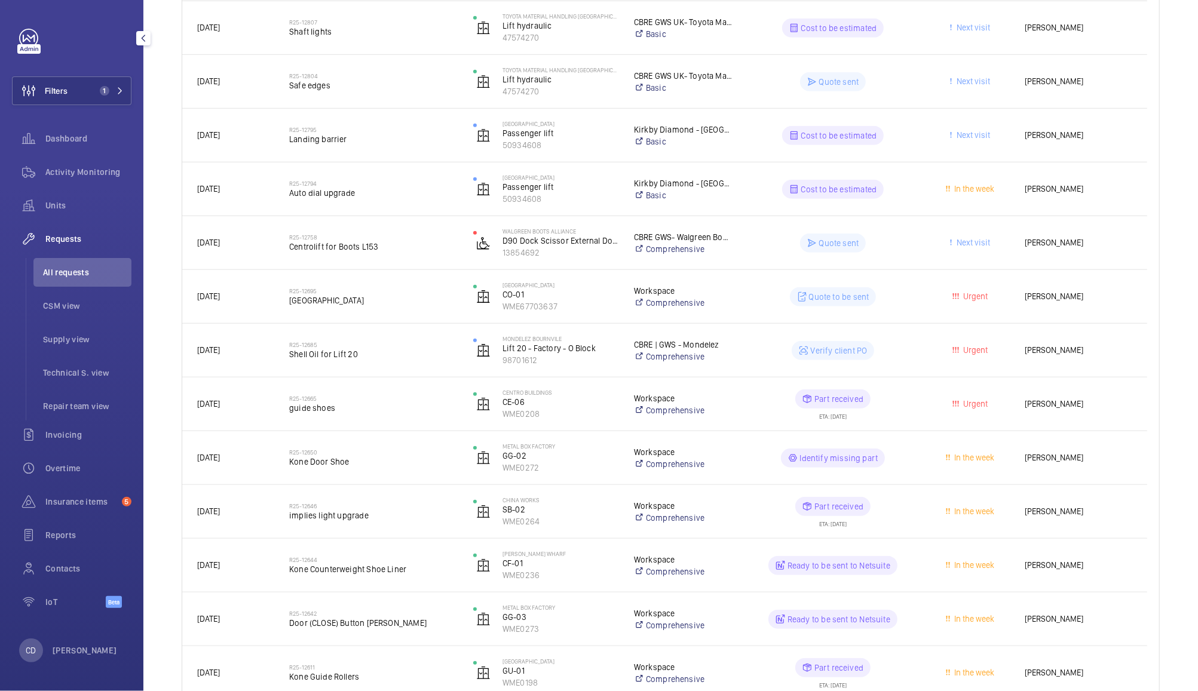
scroll to position [612, 0]
click at [921, 363] on div "Urgent" at bounding box center [963, 349] width 91 height 38
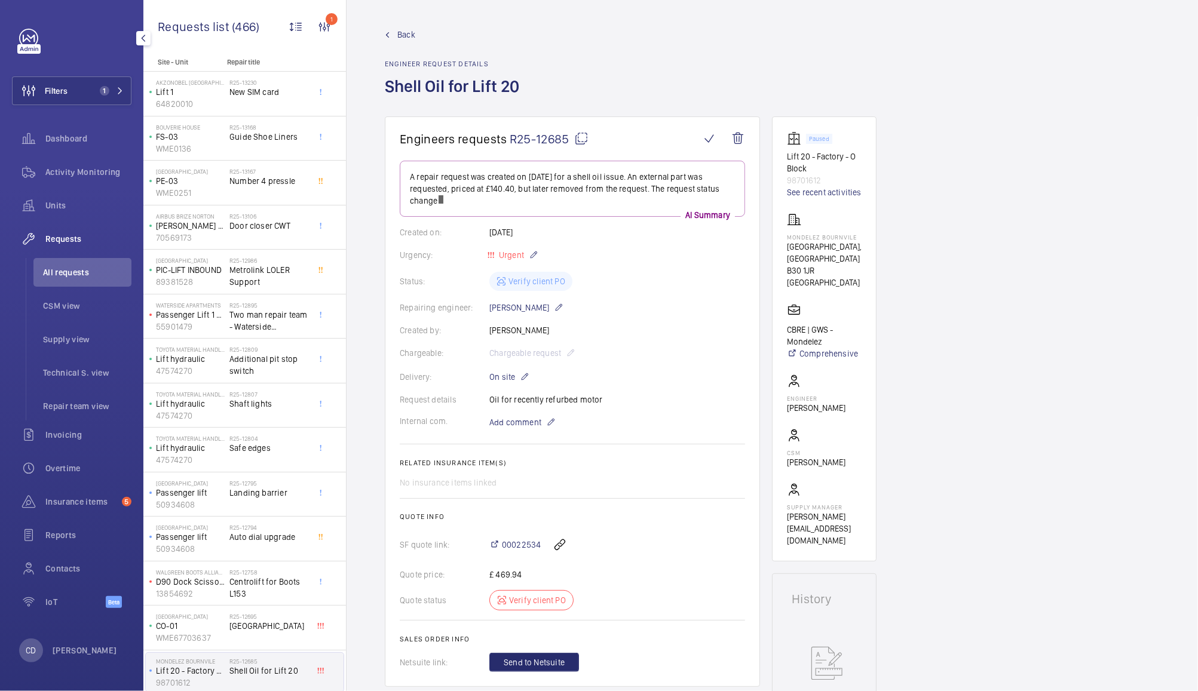
click at [525, 535] on div "00022534" at bounding box center [617, 545] width 256 height 29
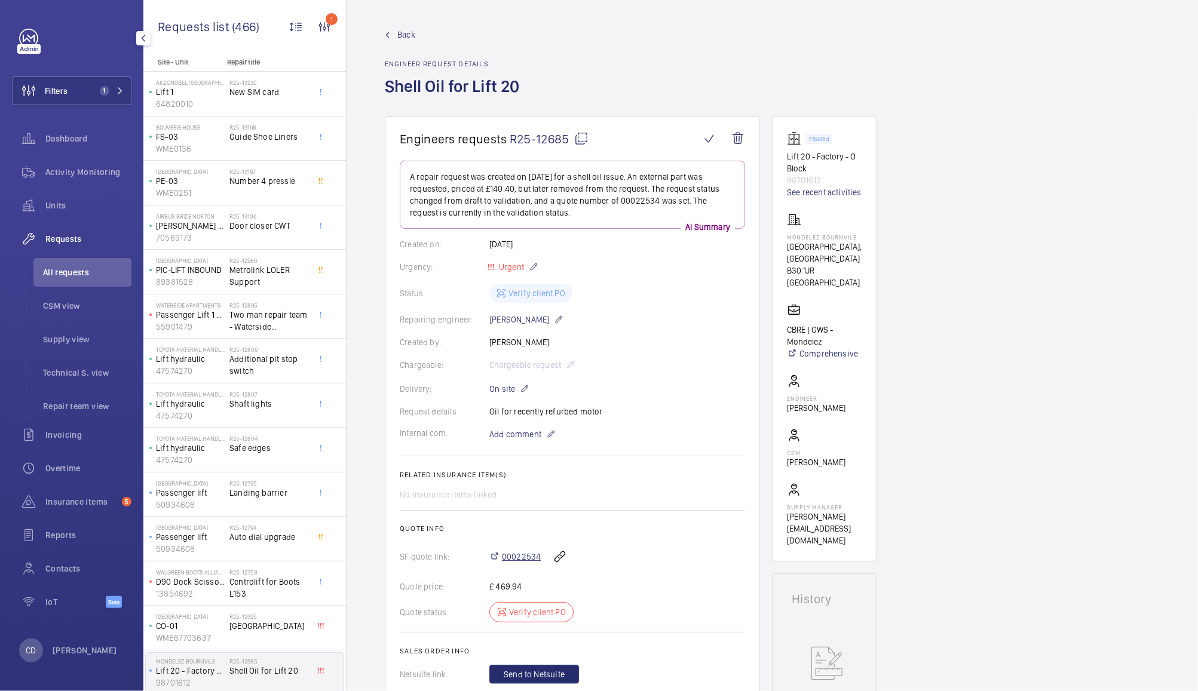
click at [521, 561] on span "00022534" at bounding box center [521, 557] width 39 height 12
click at [64, 273] on span "All requests" at bounding box center [87, 273] width 88 height 12
